Goal: Transaction & Acquisition: Purchase product/service

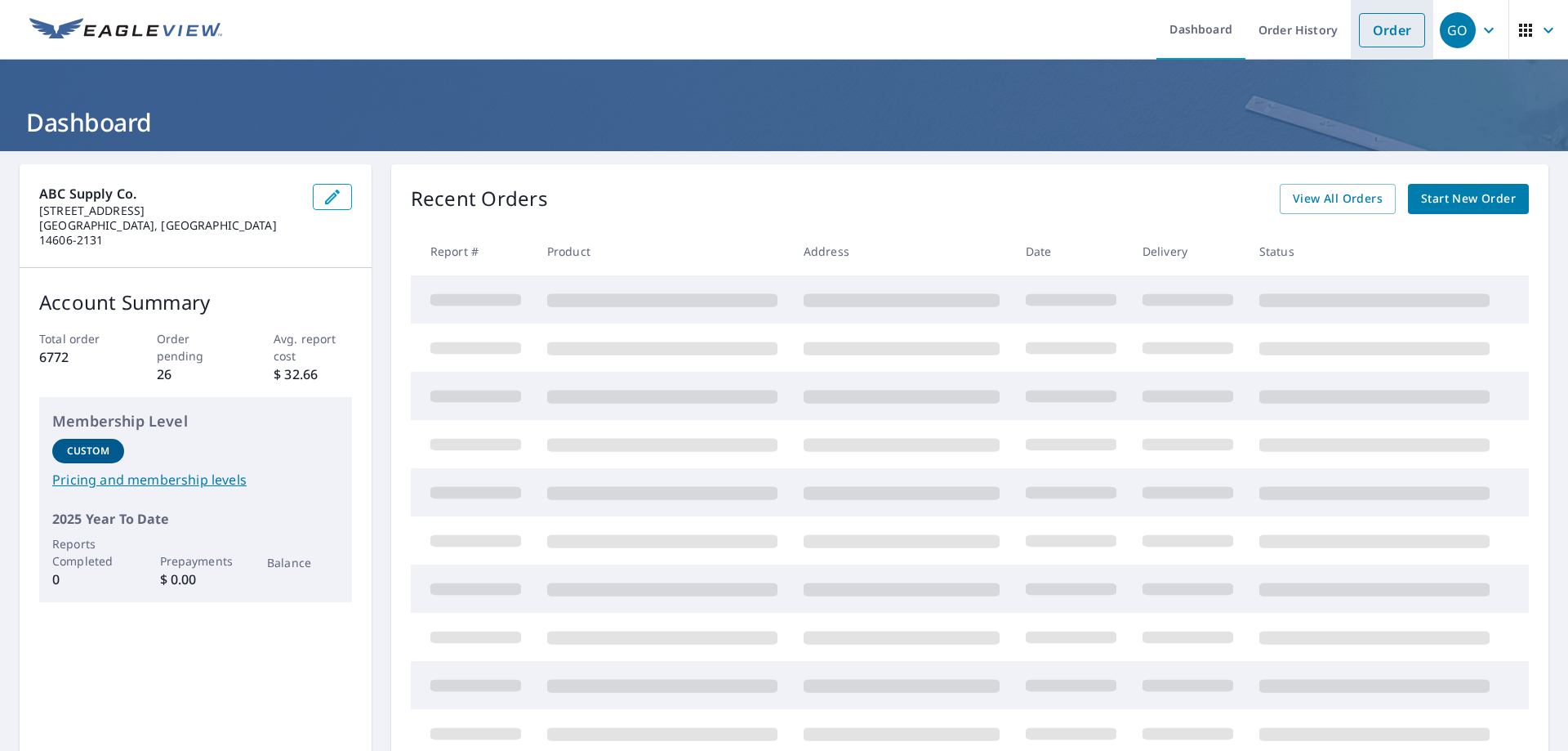
click at [1386, 34] on link "Order" at bounding box center [1392, 30] width 66 height 34
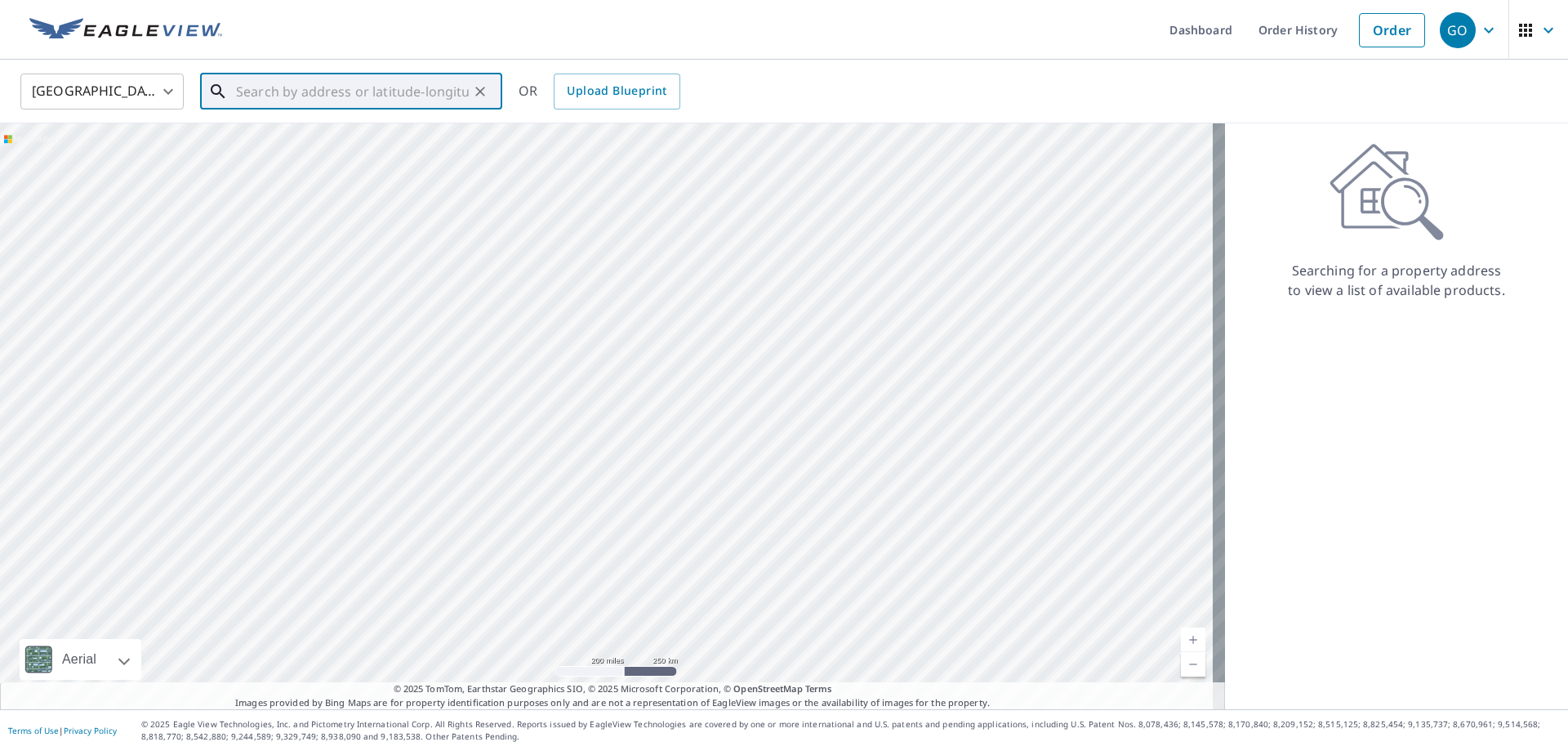
click at [433, 96] on input "text" at bounding box center [352, 91] width 232 height 46
drag, startPoint x: 296, startPoint y: 155, endPoint x: 288, endPoint y: 151, distance: 8.9
click at [288, 151] on p "[GEOGRAPHIC_DATA], [GEOGRAPHIC_DATA] 13207" at bounding box center [361, 165] width 257 height 33
type input "[STREET_ADDRESS][PERSON_NAME]"
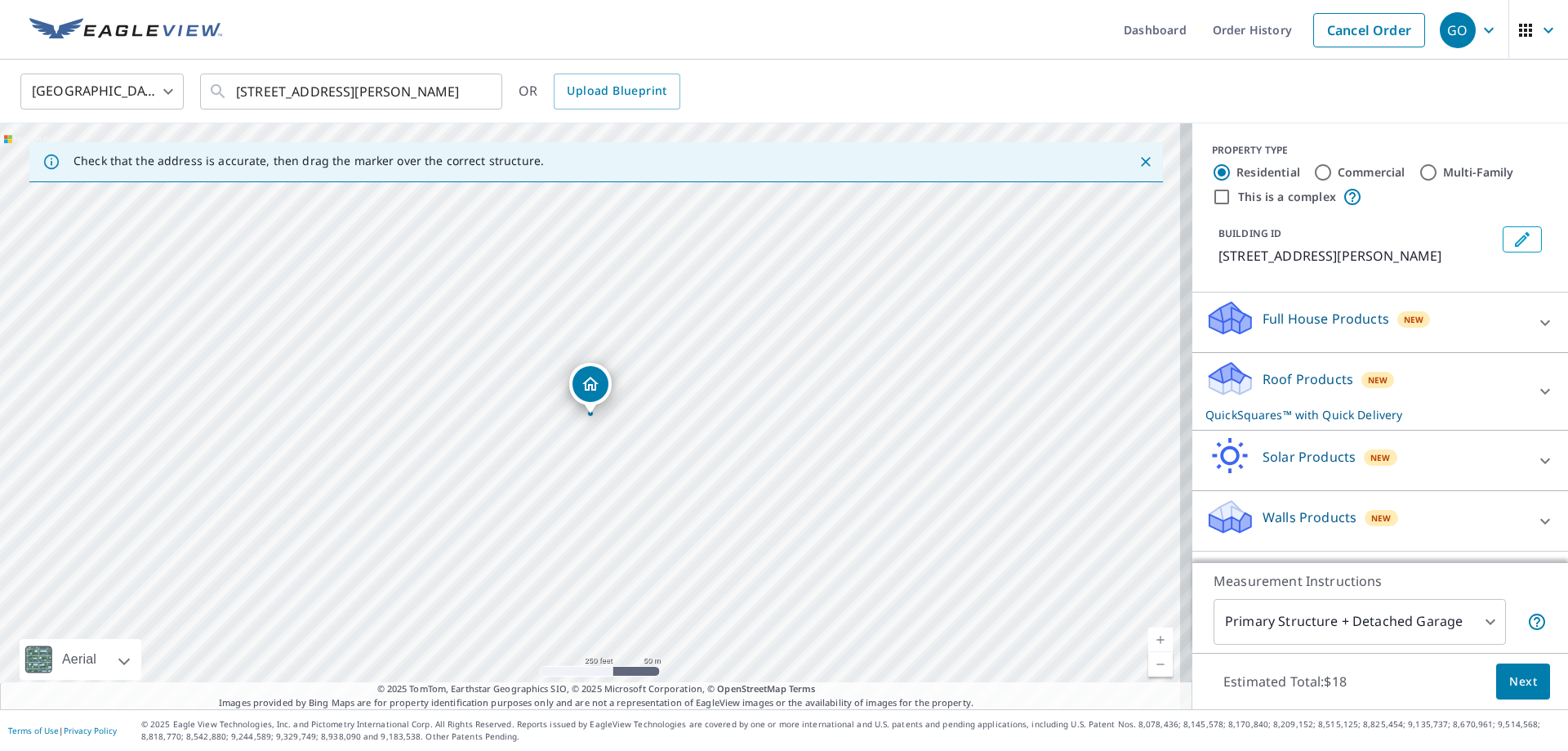
click at [1285, 377] on p "Roof Products" at bounding box center [1308, 379] width 90 height 20
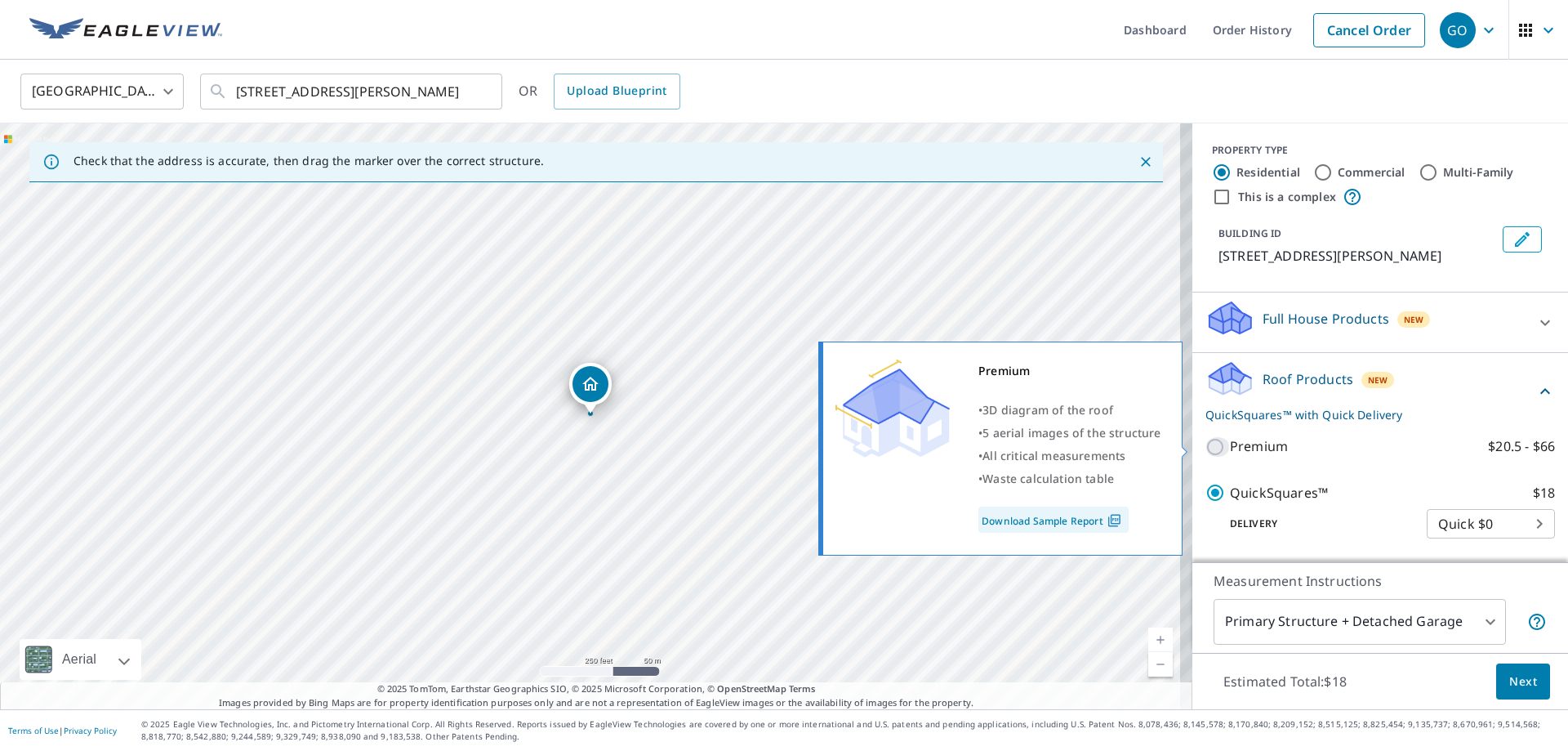
click at [1205, 446] on input "Premium $20.5 - $66" at bounding box center [1218, 447] width 24 height 20
checkbox input "true"
checkbox input "false"
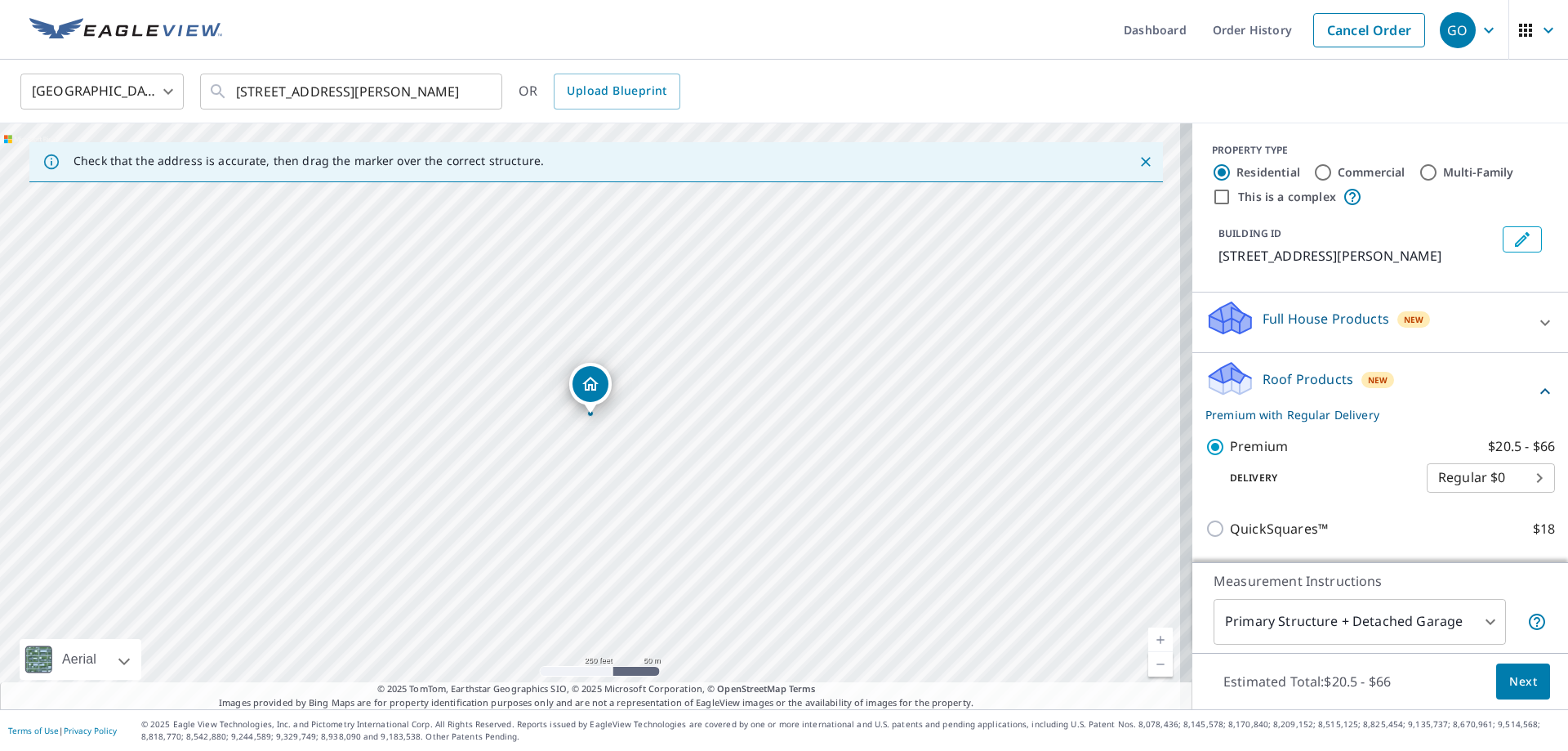
click at [1511, 673] on span "Next" at bounding box center [1523, 682] width 28 height 21
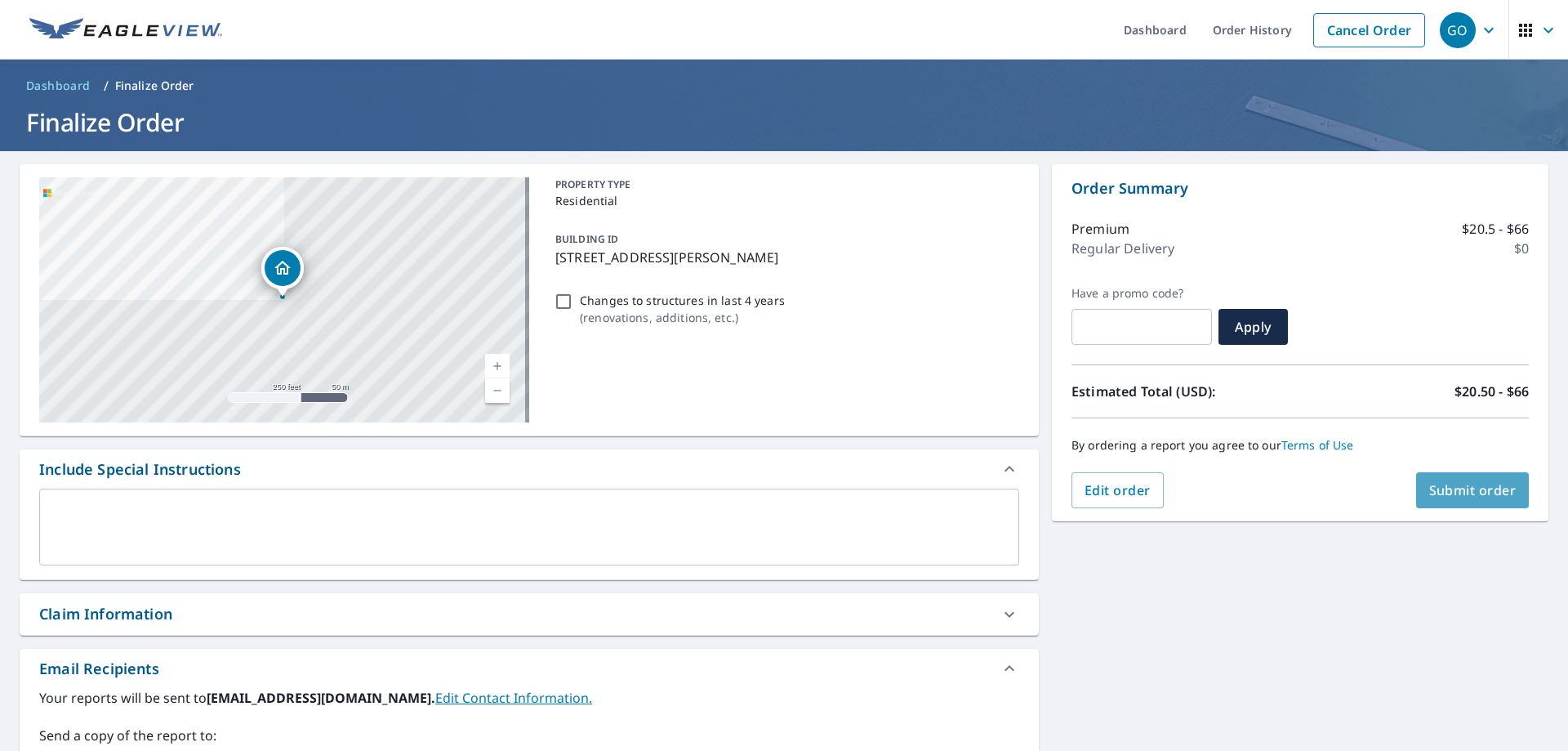
click at [1460, 486] on span "Submit order" at bounding box center [1473, 490] width 88 height 18
